Goal: Contribute content: Add original content to the website for others to see

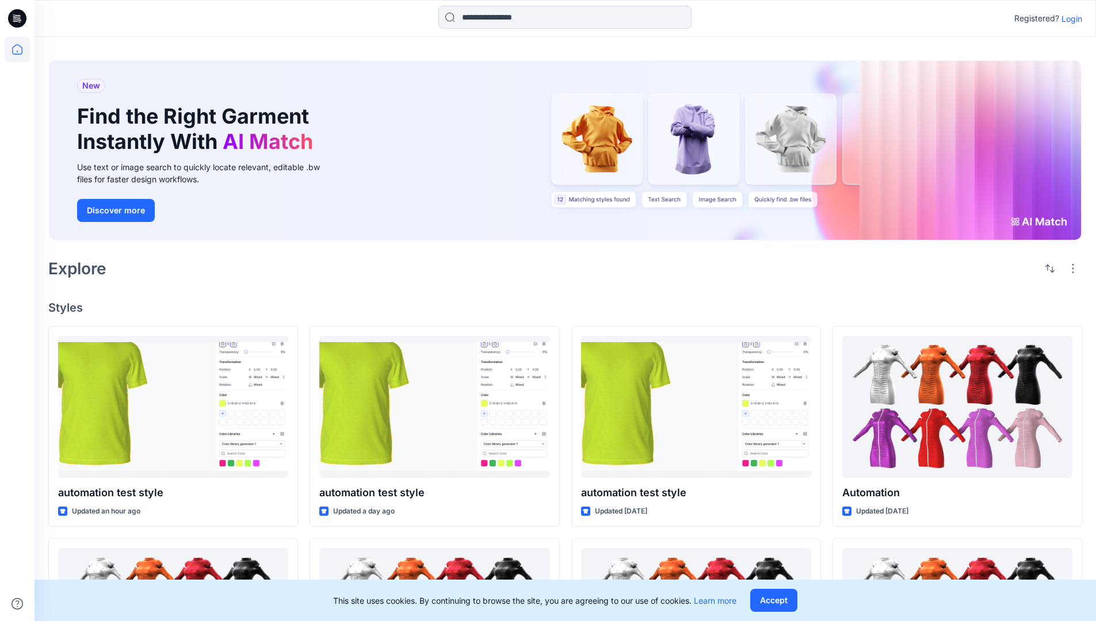
click at [1069, 18] on p "Login" at bounding box center [1071, 19] width 21 height 12
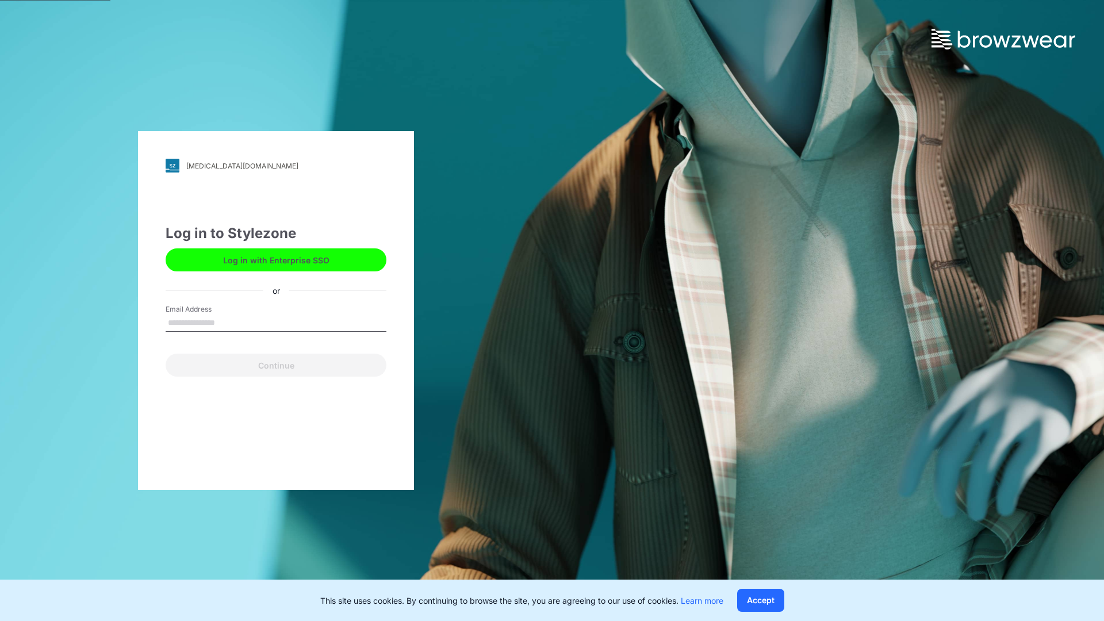
click at [227, 322] on input "Email Address" at bounding box center [276, 323] width 221 height 17
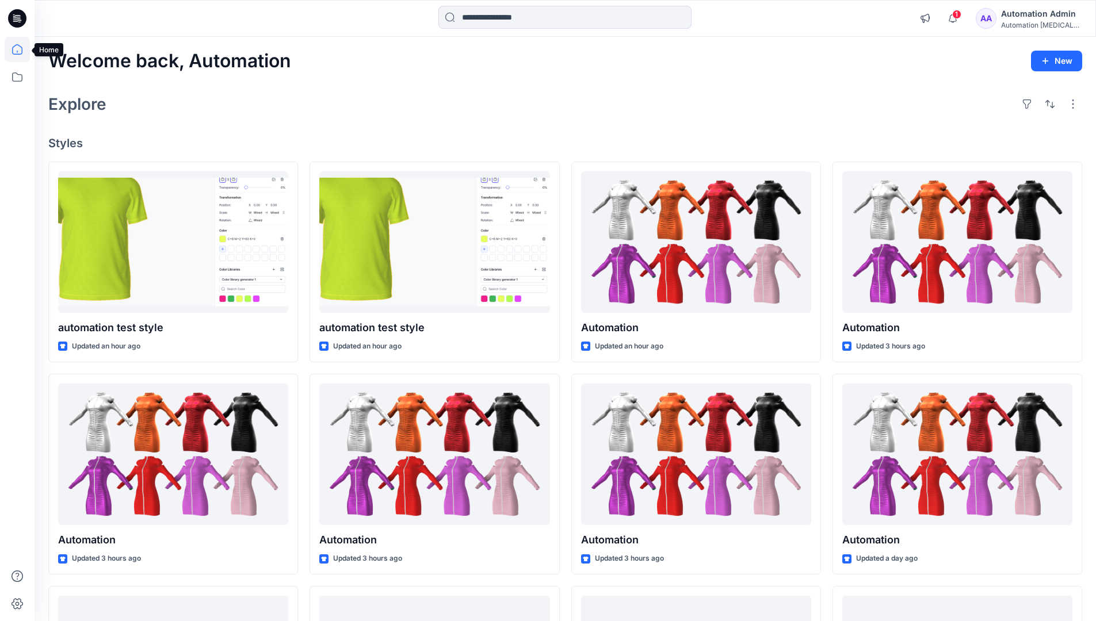
click at [22, 49] on icon at bounding box center [17, 49] width 10 height 10
click at [1015, 18] on div "Automation Admin" at bounding box center [1041, 14] width 81 height 14
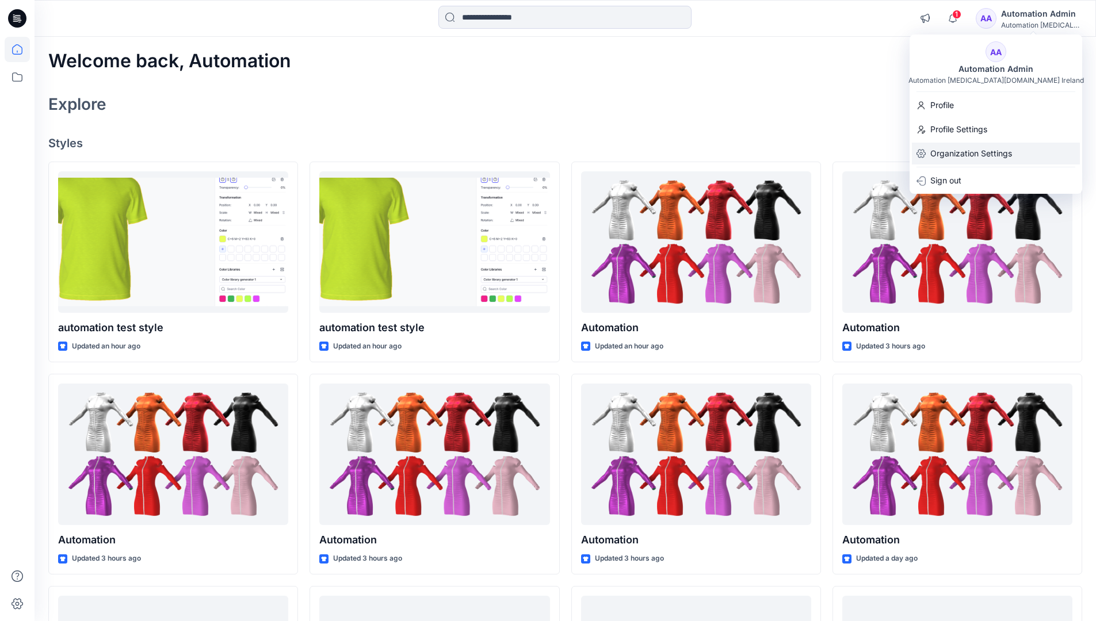
click at [959, 152] on p "Organization Settings" at bounding box center [971, 154] width 82 height 22
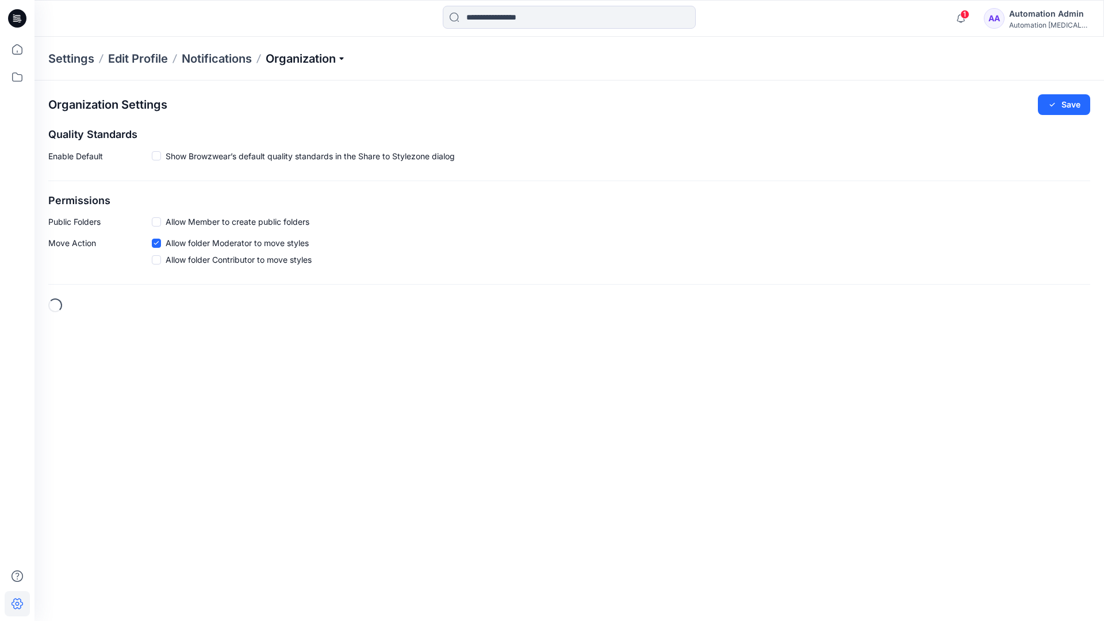
click at [344, 59] on p "Organization" at bounding box center [306, 59] width 81 height 16
click at [282, 104] on link "Edit Status Labels" at bounding box center [308, 108] width 168 height 23
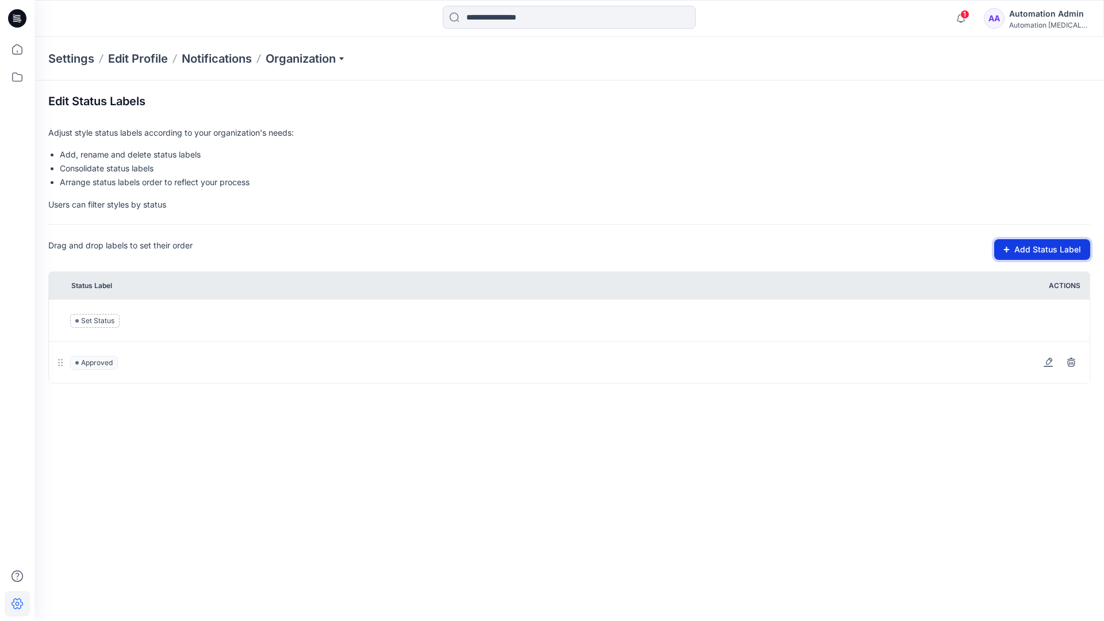
click at [1012, 253] on button "Add Status Label" at bounding box center [1043, 249] width 96 height 21
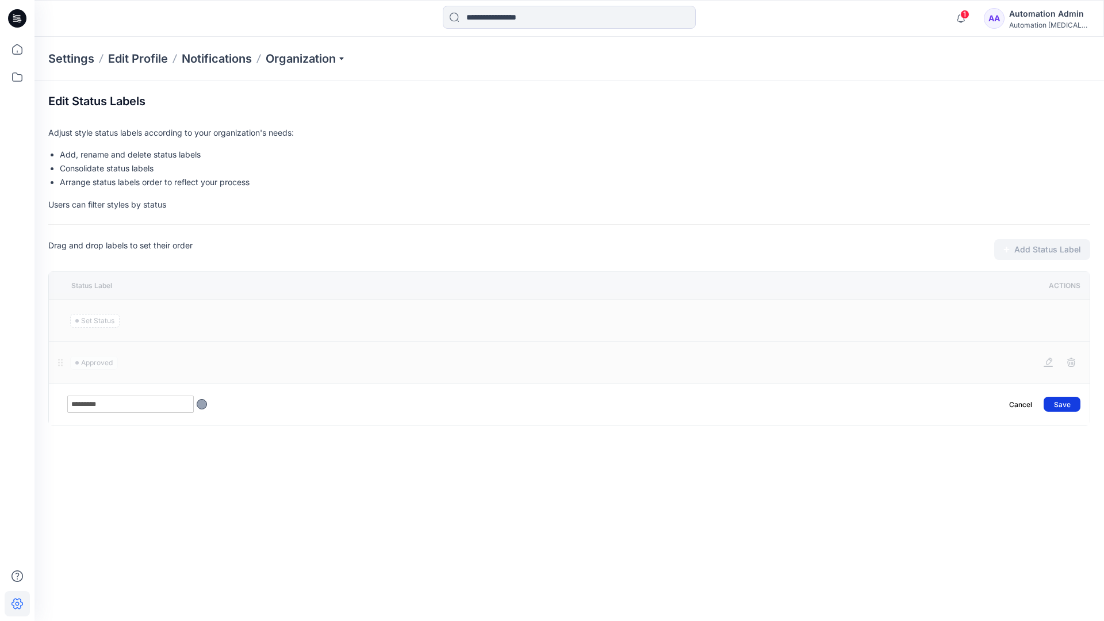
type input "*********"
click at [1069, 399] on button "Save" at bounding box center [1062, 404] width 37 height 15
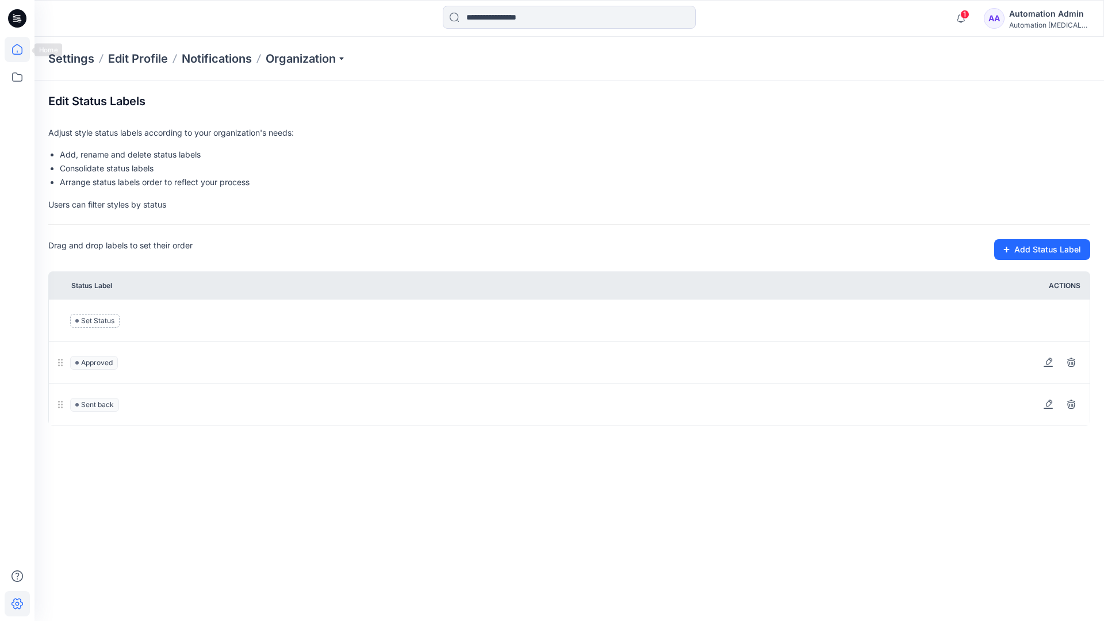
click at [17, 48] on icon at bounding box center [17, 49] width 25 height 25
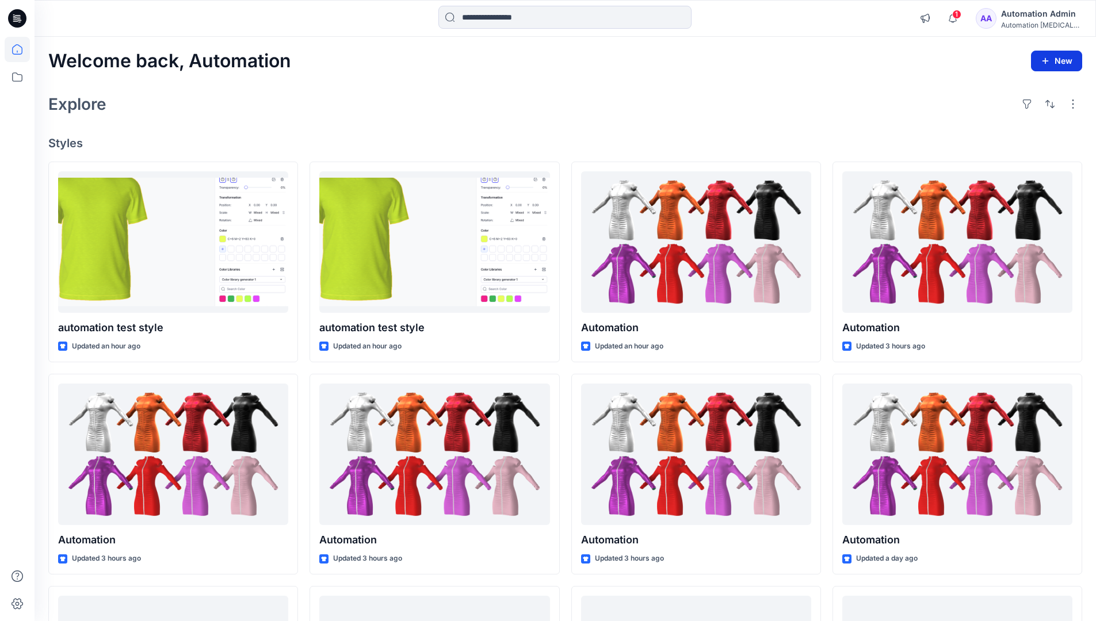
click at [1046, 55] on button "New" at bounding box center [1056, 61] width 51 height 21
click at [1019, 89] on p "New Style" at bounding box center [1020, 90] width 39 height 14
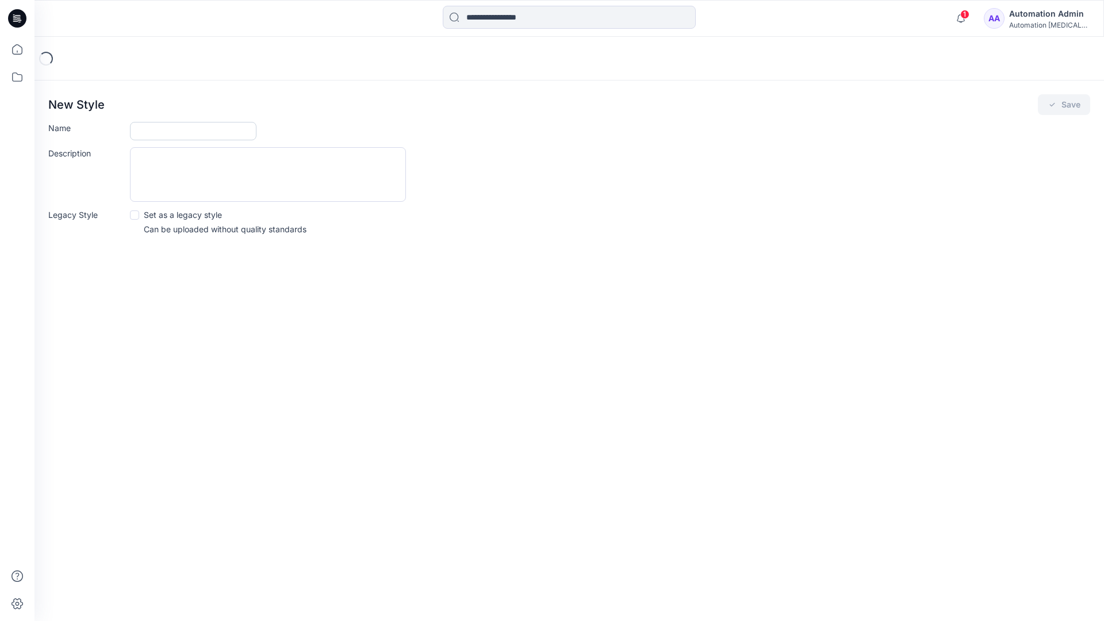
click at [156, 134] on input "Name" at bounding box center [193, 131] width 127 height 18
type input "**********"
click at [1066, 104] on button "Save" at bounding box center [1064, 104] width 52 height 21
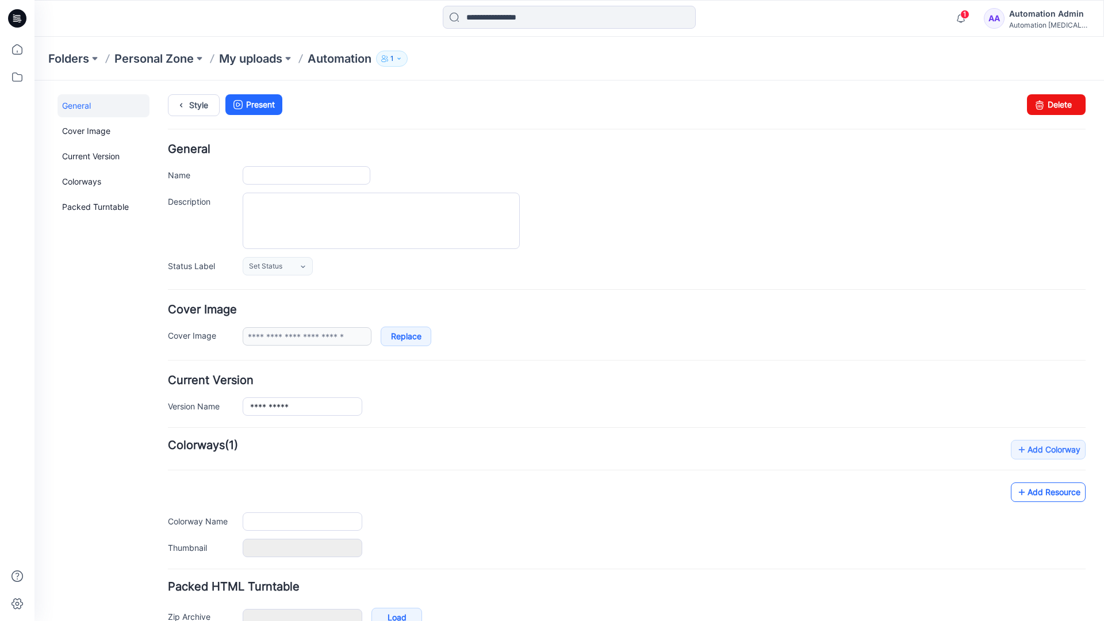
click at [1058, 495] on link "Add Resource" at bounding box center [1048, 493] width 75 height 20
type input "**********"
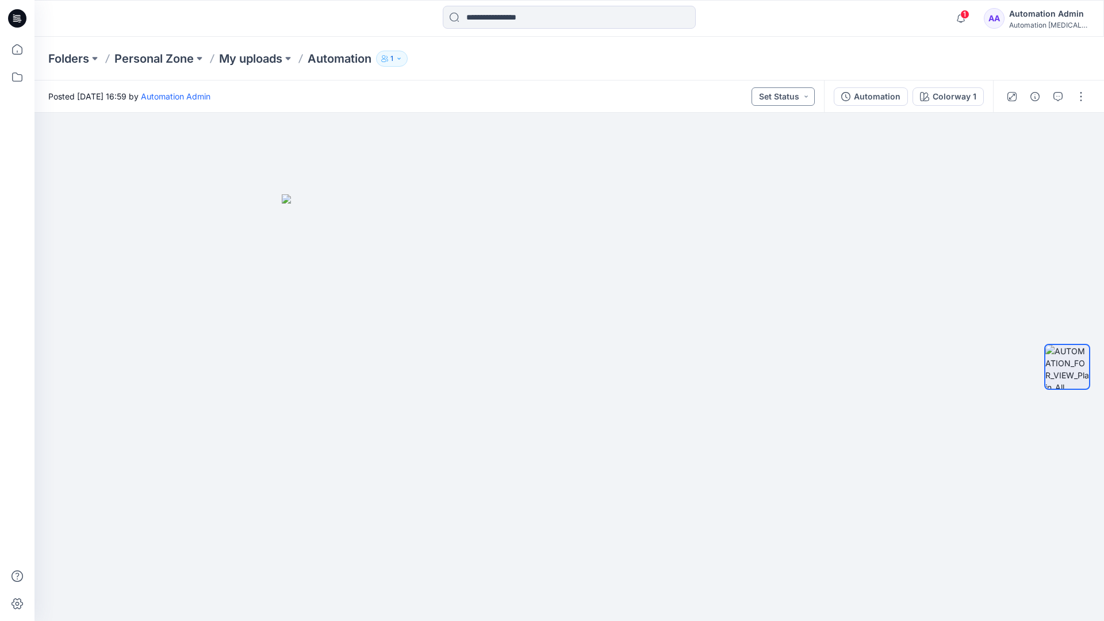
click at [796, 96] on button "Set Status" at bounding box center [783, 96] width 63 height 18
click at [798, 95] on button "Set Status" at bounding box center [783, 96] width 63 height 18
click at [756, 145] on p "Approved" at bounding box center [757, 150] width 38 height 15
click at [795, 94] on button "Approved" at bounding box center [784, 96] width 62 height 18
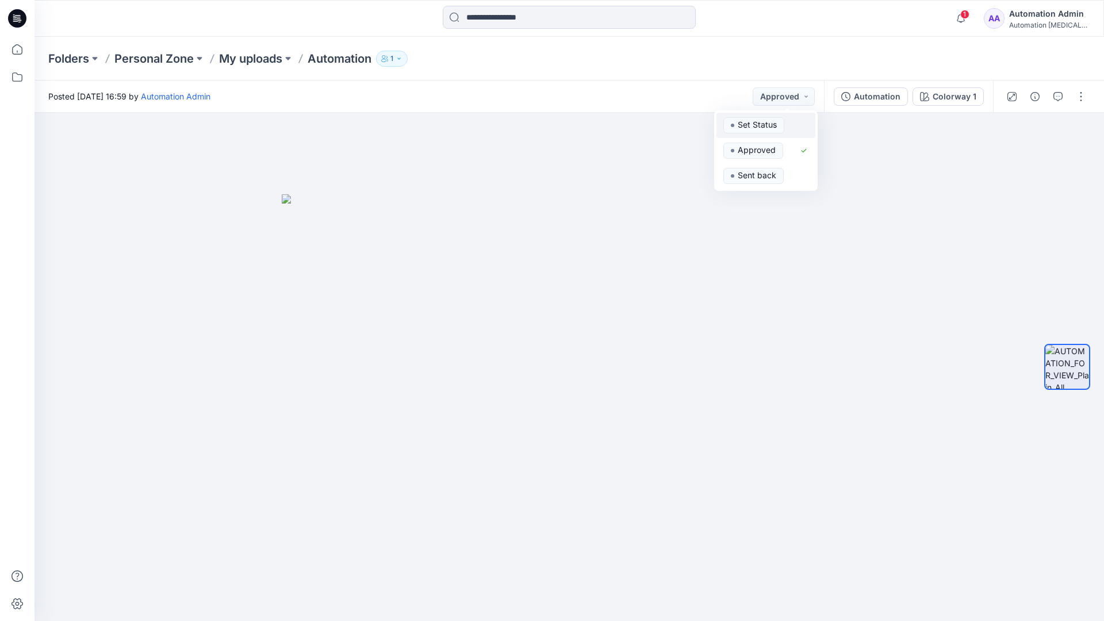
click at [782, 118] on span "Set Status" at bounding box center [754, 125] width 61 height 16
click at [881, 100] on div "Automation" at bounding box center [877, 96] width 47 height 13
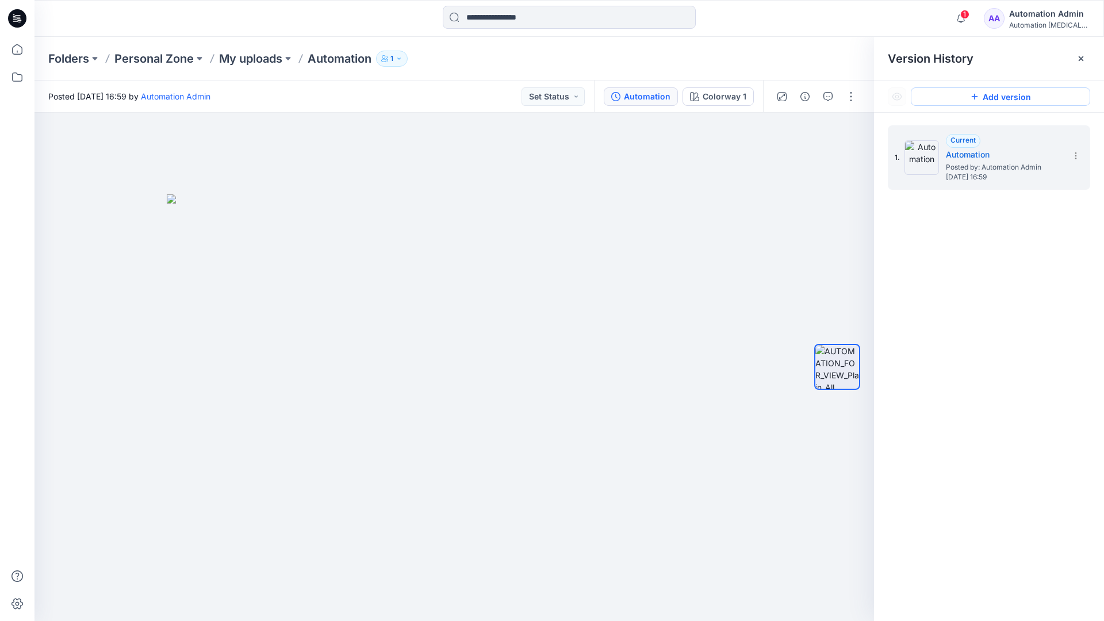
click at [989, 97] on button "Add version" at bounding box center [1000, 96] width 179 height 18
click at [1073, 157] on icon at bounding box center [1076, 155] width 9 height 9
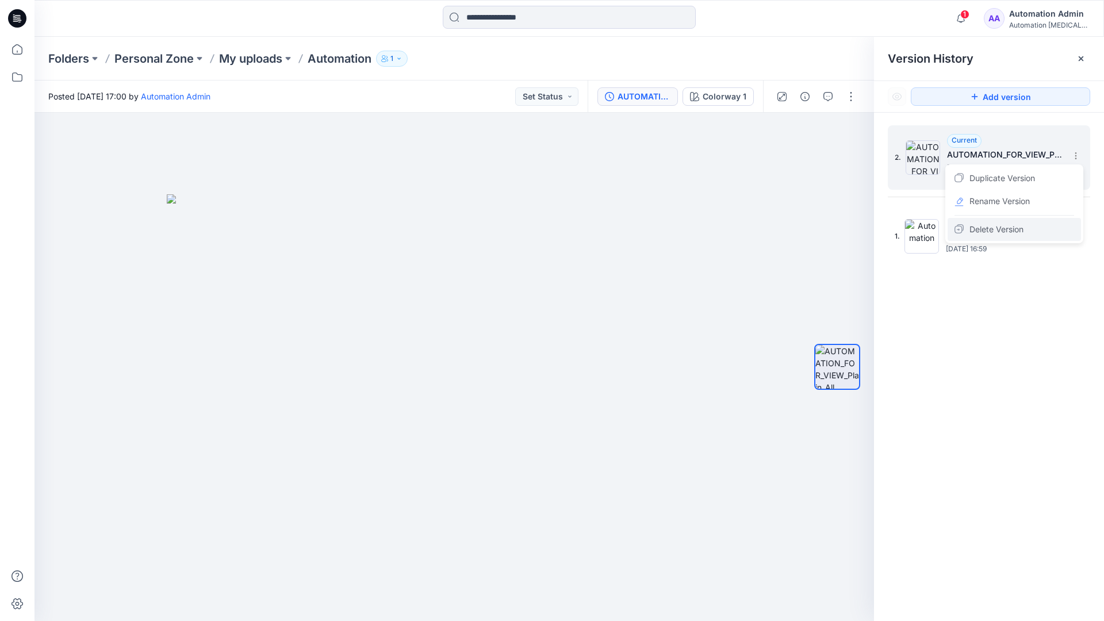
click at [1009, 228] on span "Delete Version" at bounding box center [997, 230] width 54 height 14
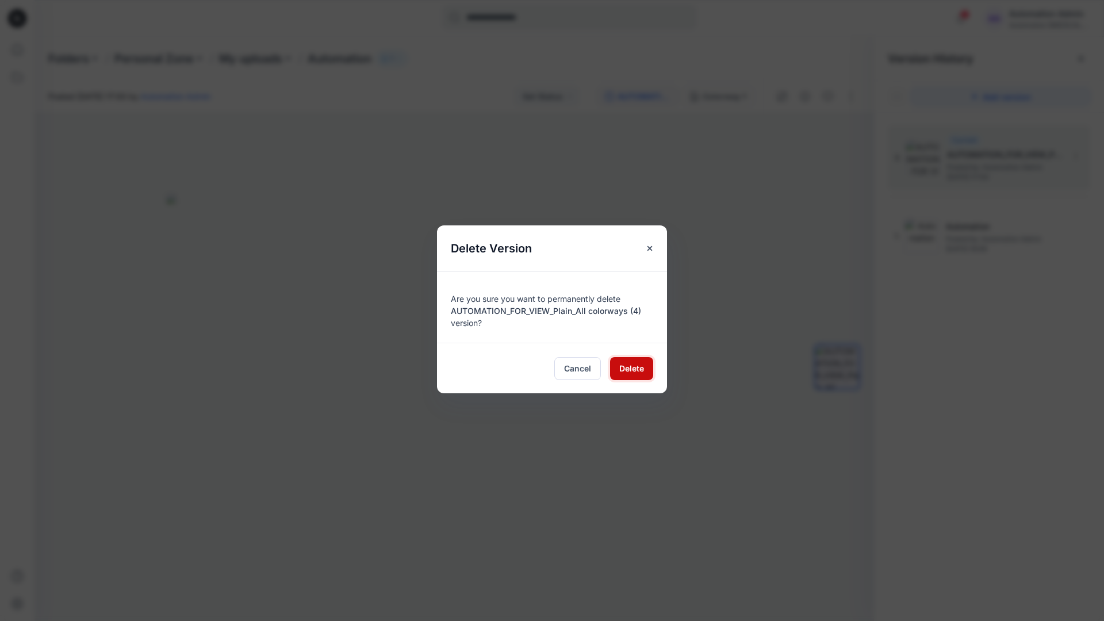
click at [632, 367] on span "Delete" at bounding box center [631, 368] width 25 height 12
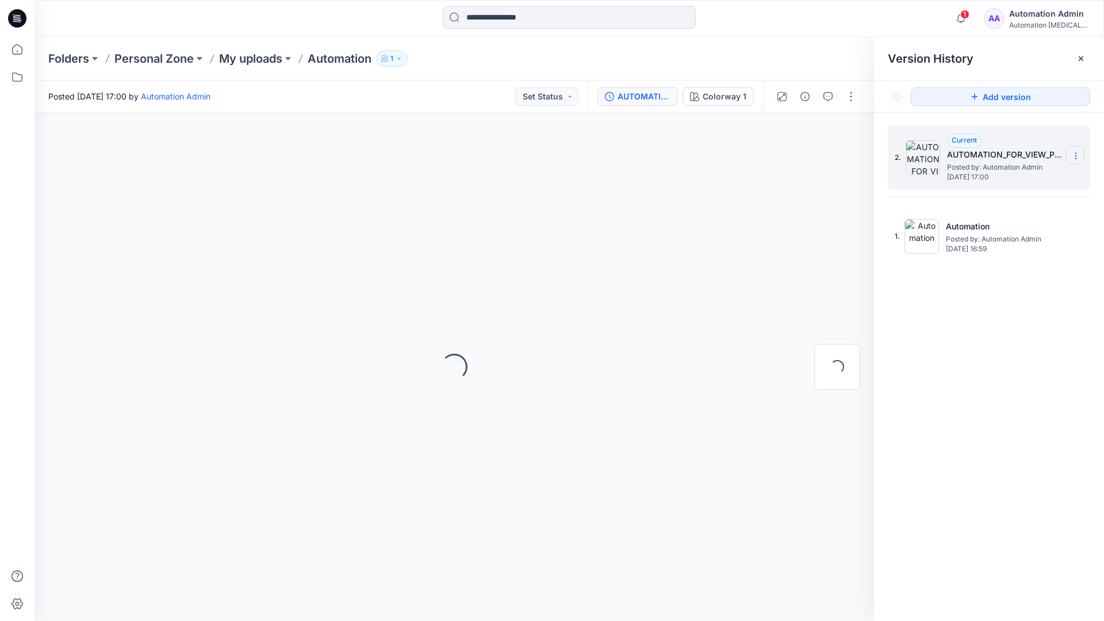
click at [1073, 156] on icon at bounding box center [1076, 155] width 9 height 9
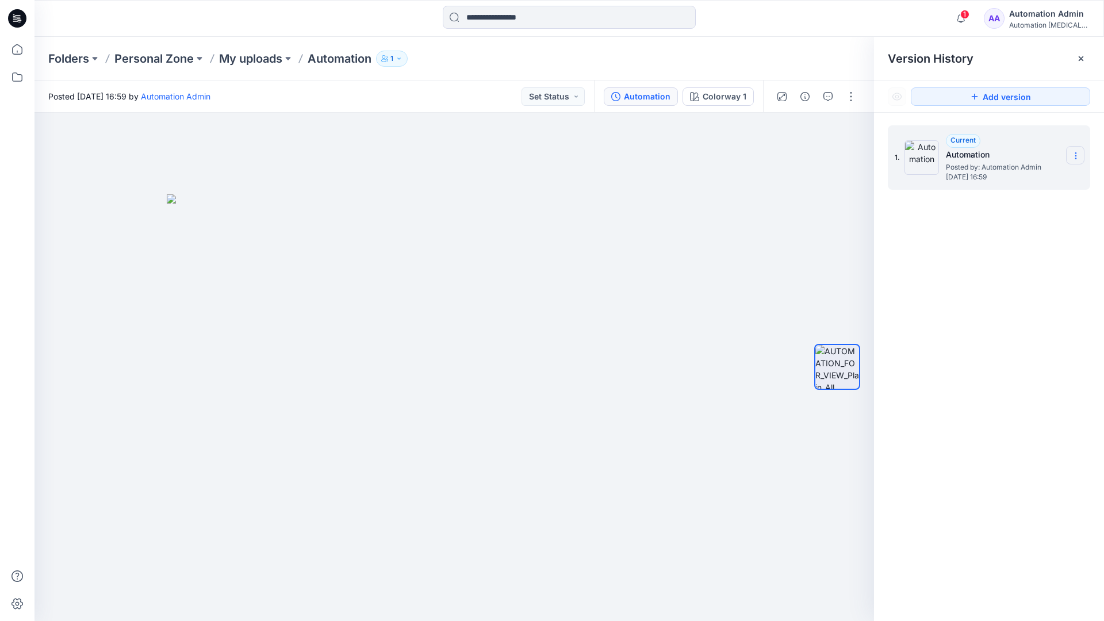
click at [1073, 156] on icon at bounding box center [1076, 155] width 9 height 9
click at [851, 93] on button "button" at bounding box center [851, 96] width 18 height 18
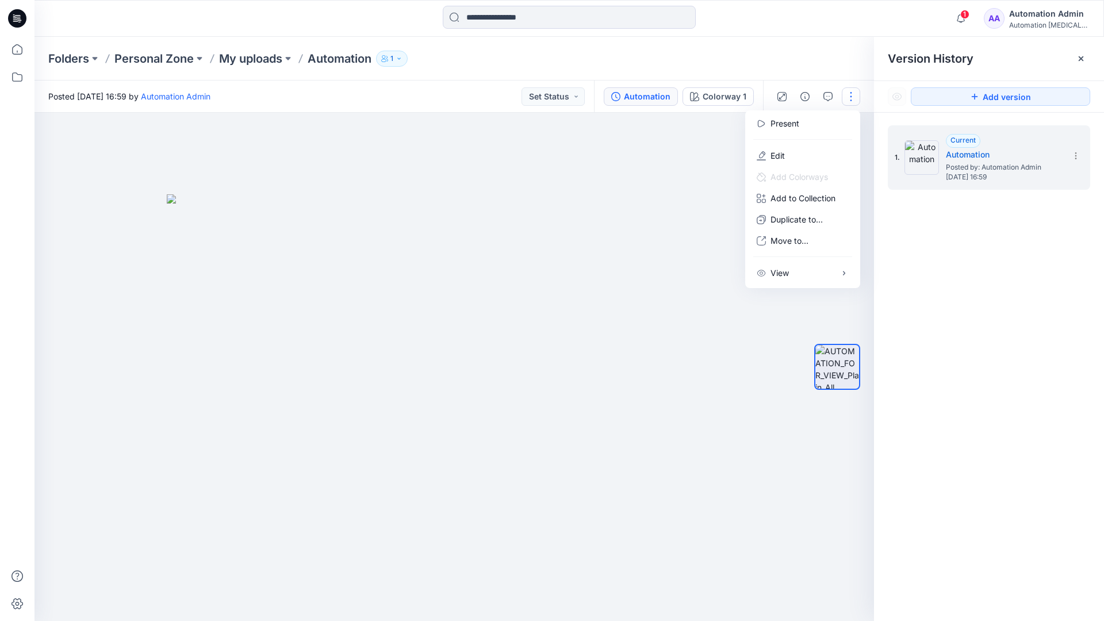
click at [851, 97] on button "button" at bounding box center [851, 96] width 18 height 18
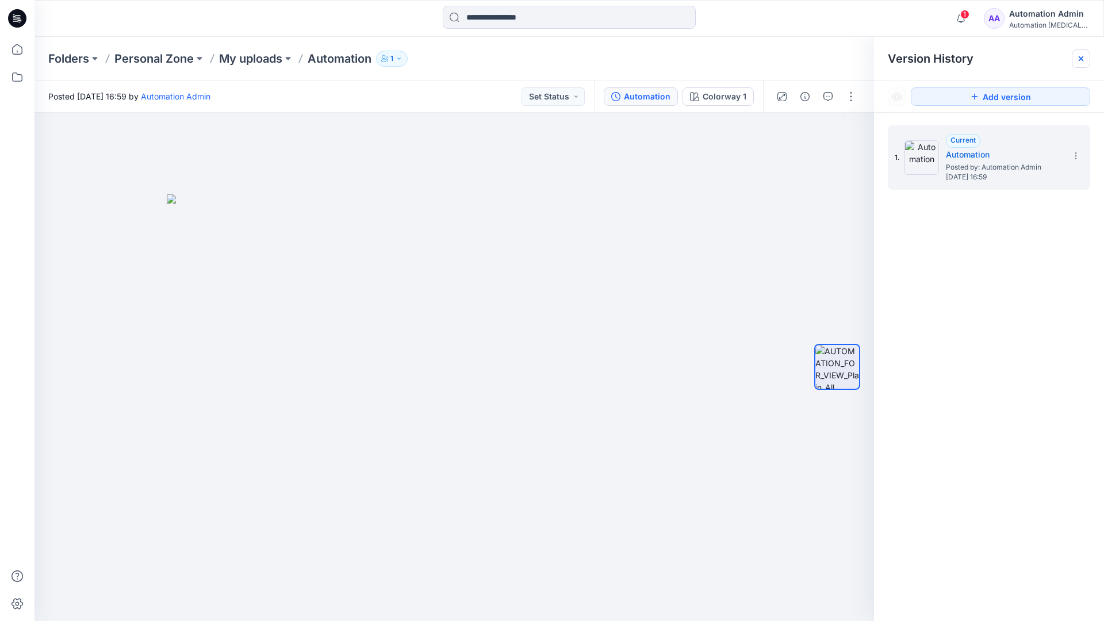
click at [1084, 60] on icon at bounding box center [1081, 58] width 5 height 5
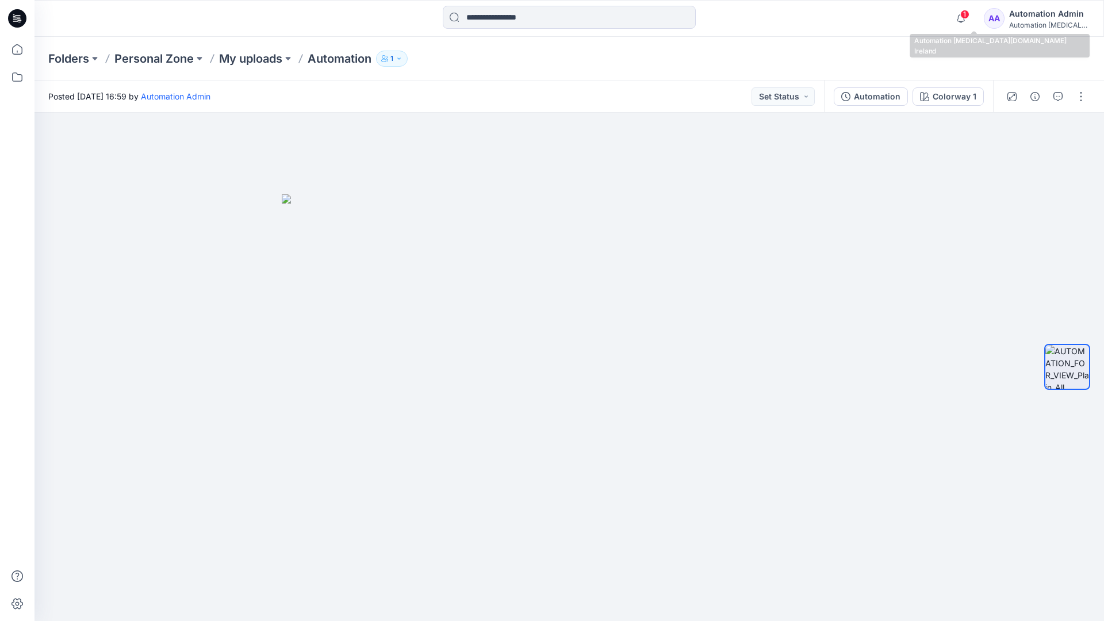
click at [1037, 22] on div "Automation [MEDICAL_DATA]..." at bounding box center [1049, 25] width 81 height 9
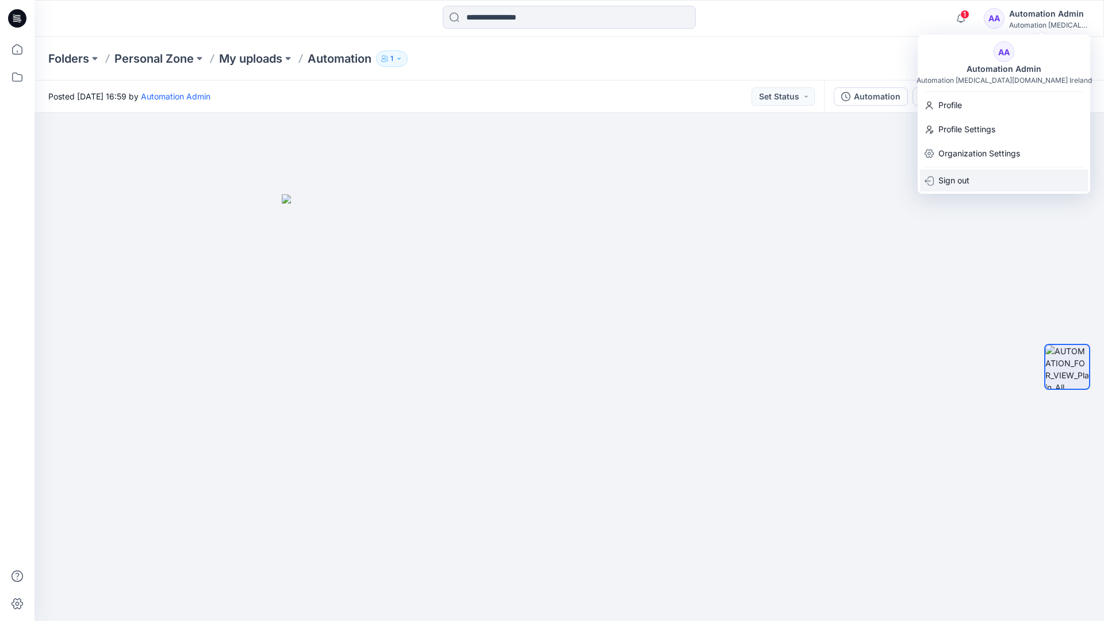
click at [969, 179] on p "Sign out" at bounding box center [954, 181] width 31 height 22
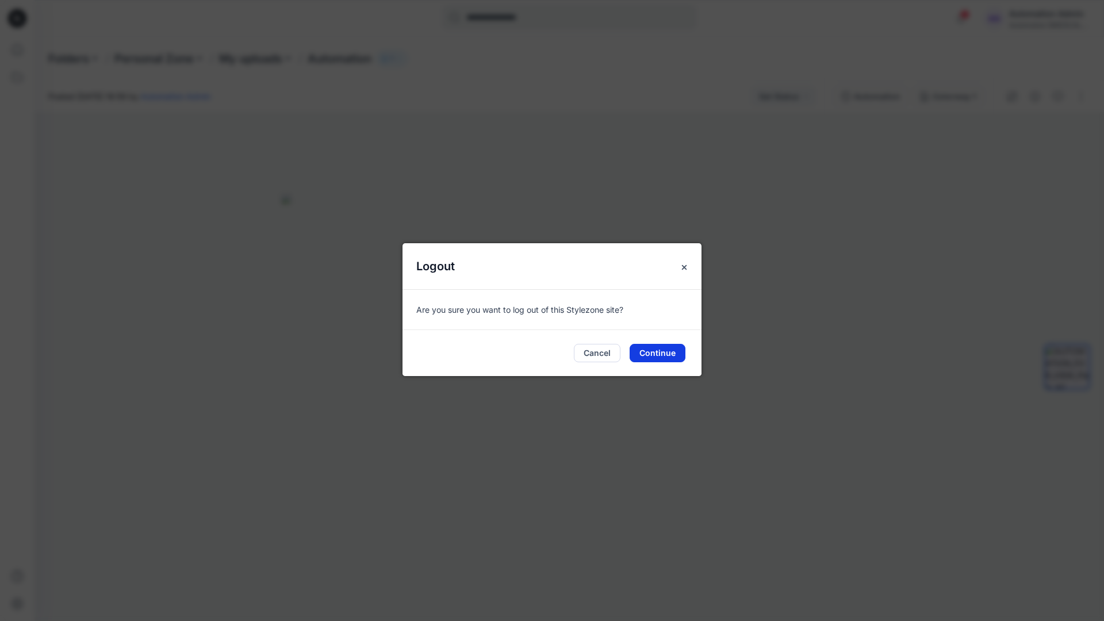
click at [660, 350] on button "Continue" at bounding box center [658, 353] width 56 height 18
